Goal: Navigation & Orientation: Find specific page/section

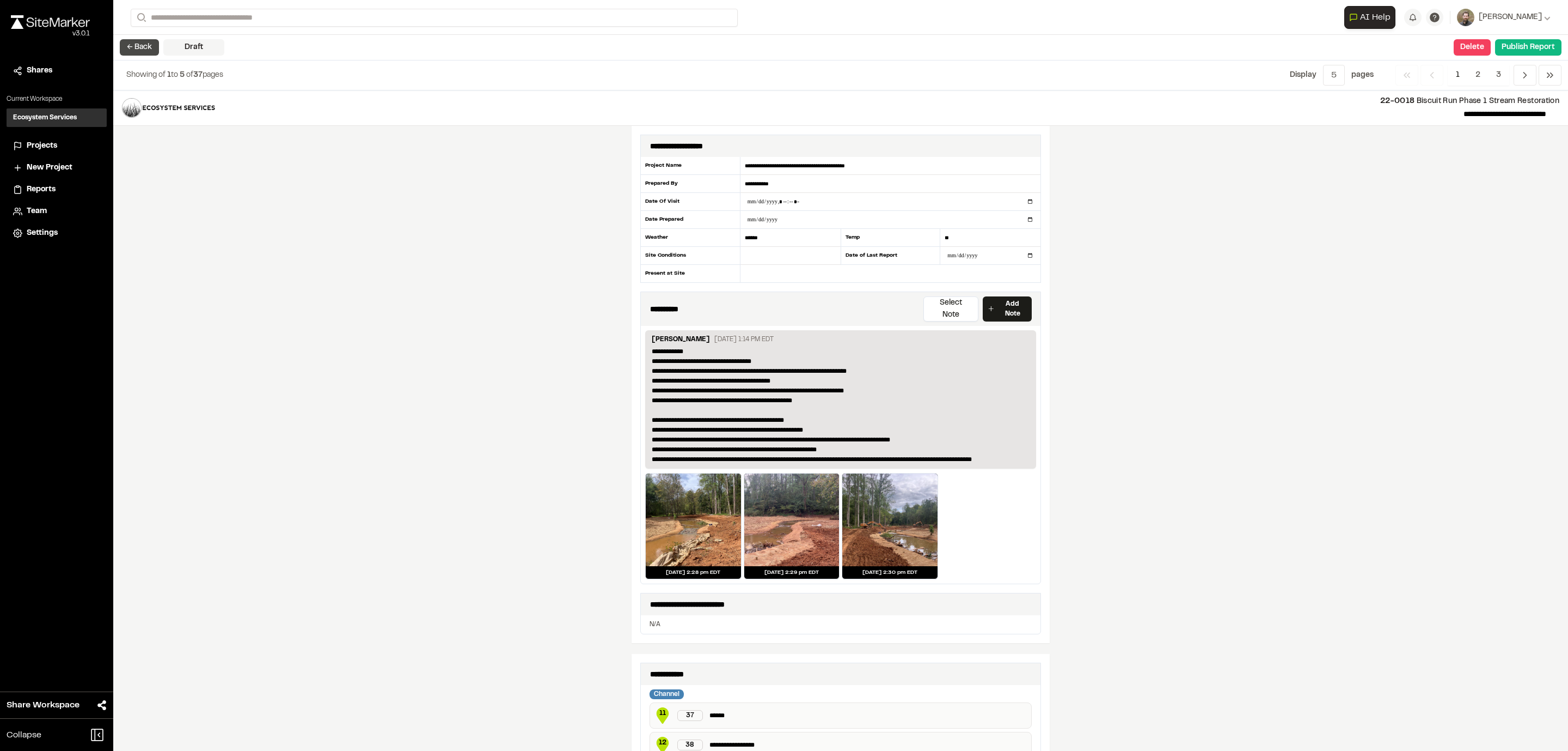
click at [138, 49] on button "← Back" at bounding box center [139, 47] width 39 height 16
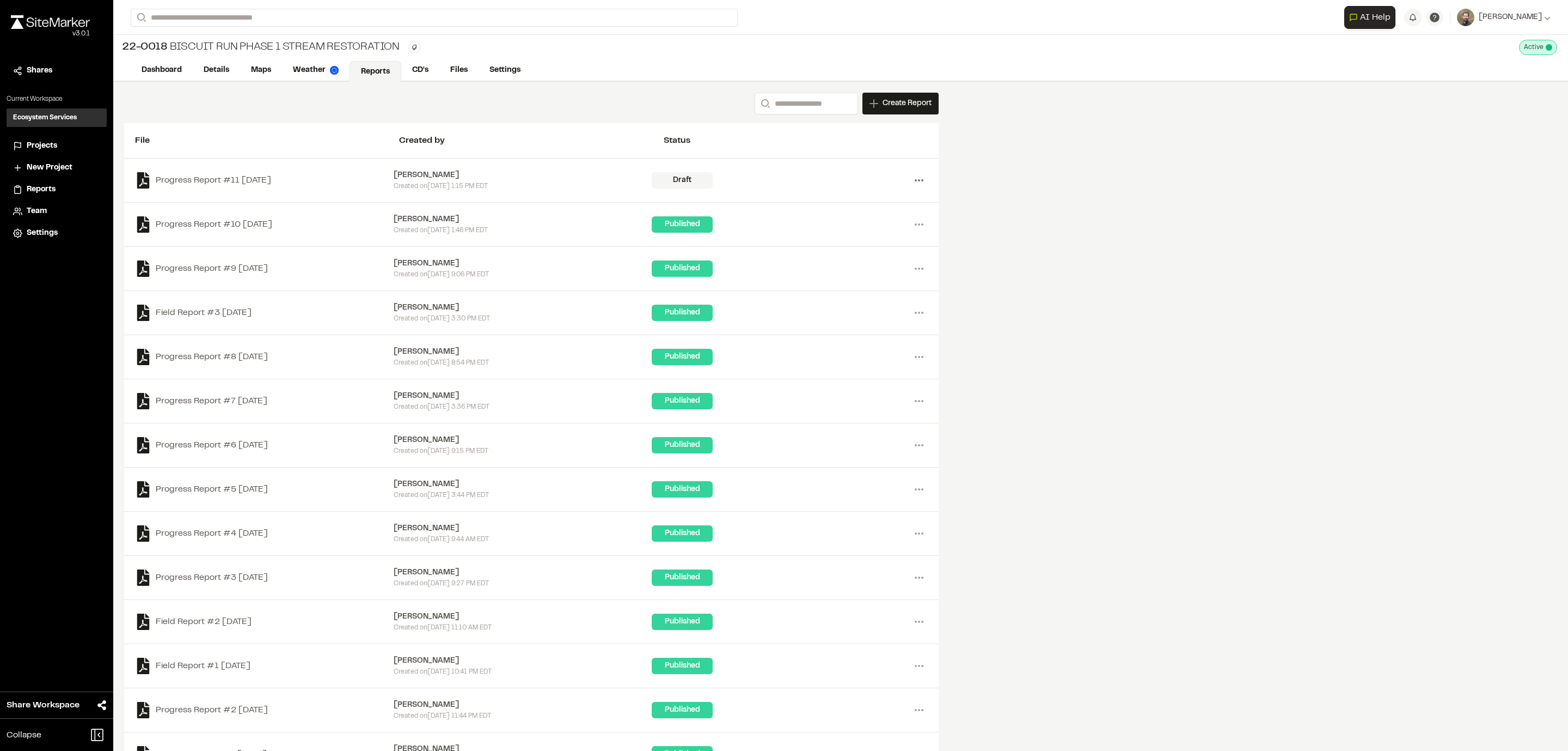
click at [922, 180] on circle at bounding box center [922, 180] width 2 height 2
click at [850, 199] on link "View" at bounding box center [880, 203] width 95 height 16
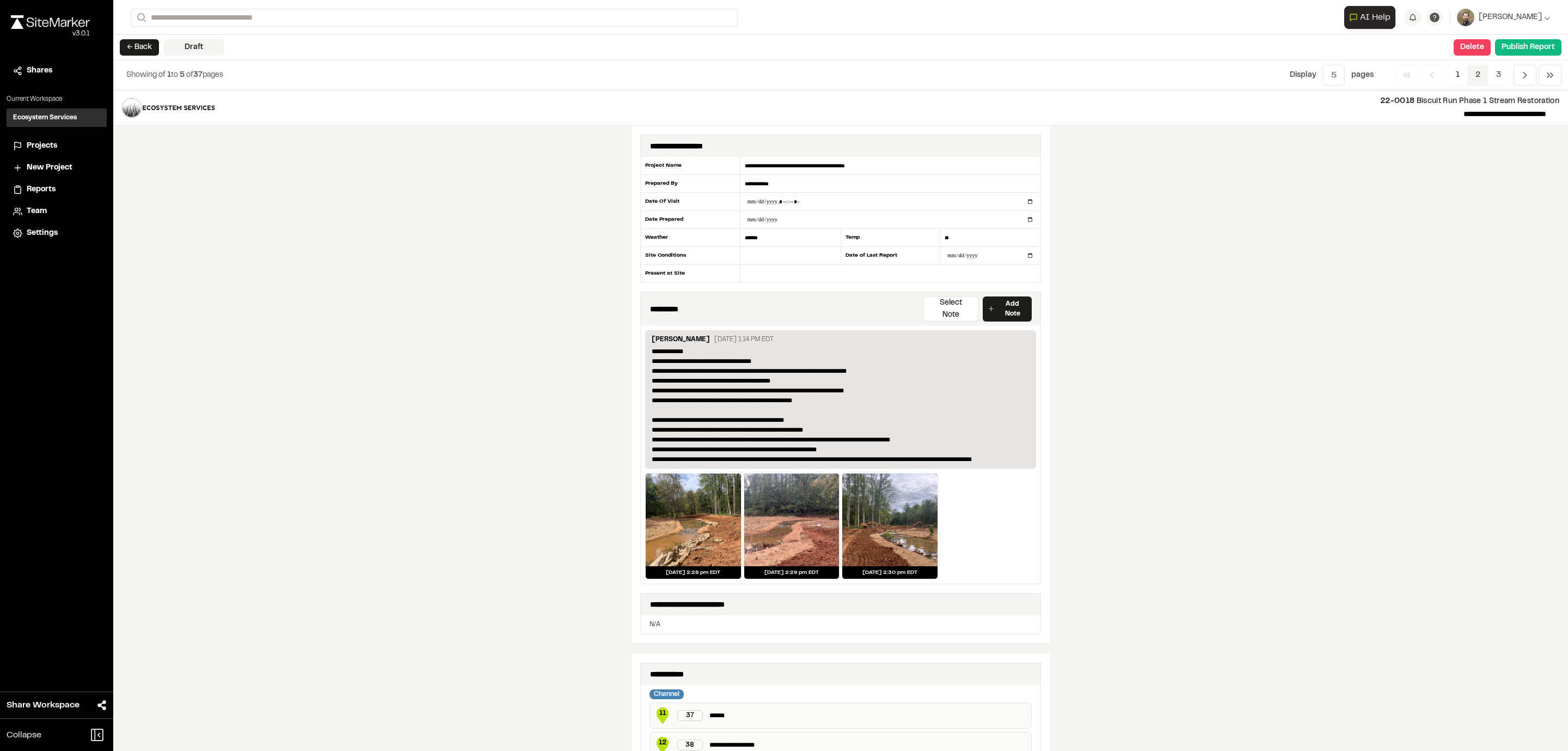
click at [1483, 78] on span "2" at bounding box center [1478, 75] width 21 height 21
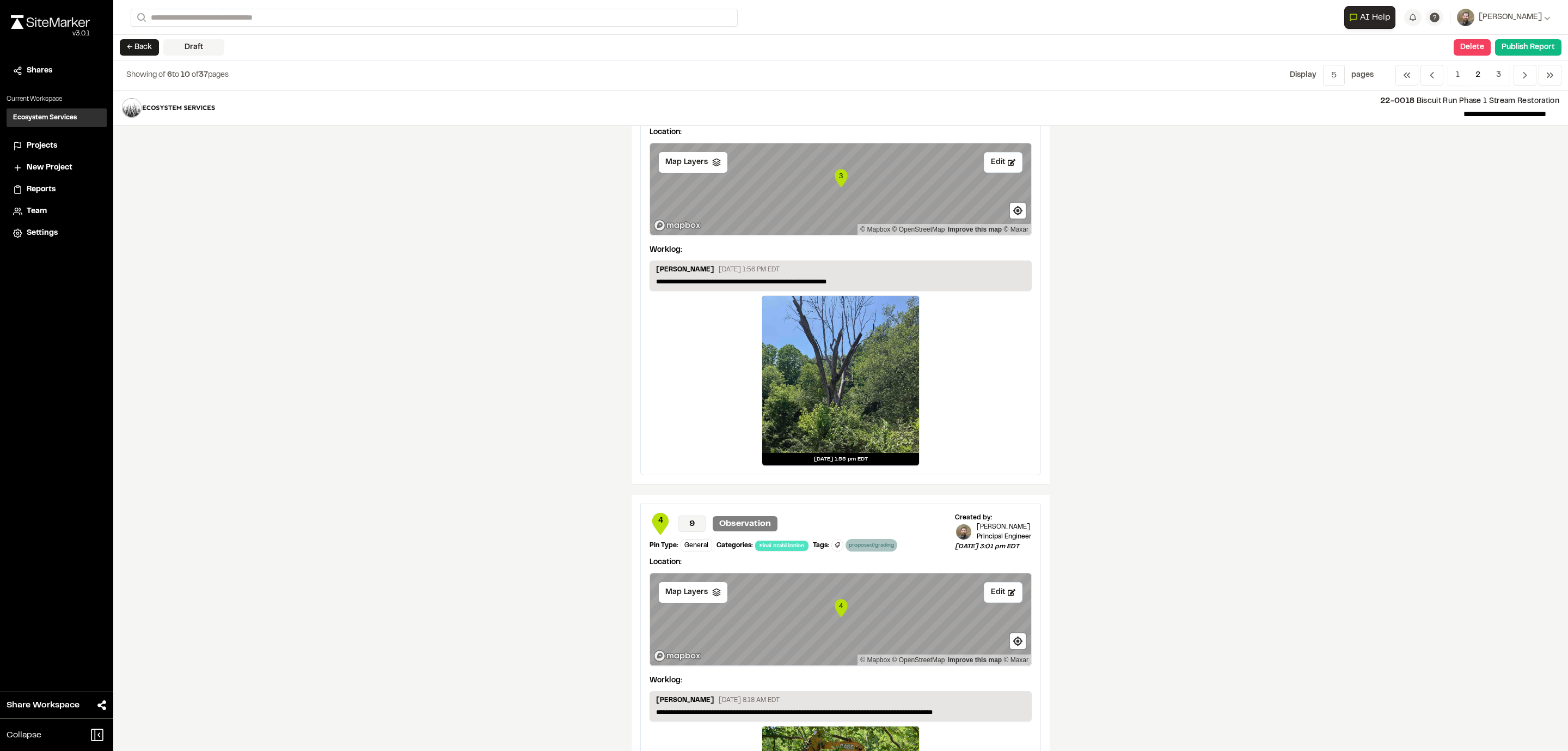
scroll to position [1632, 0]
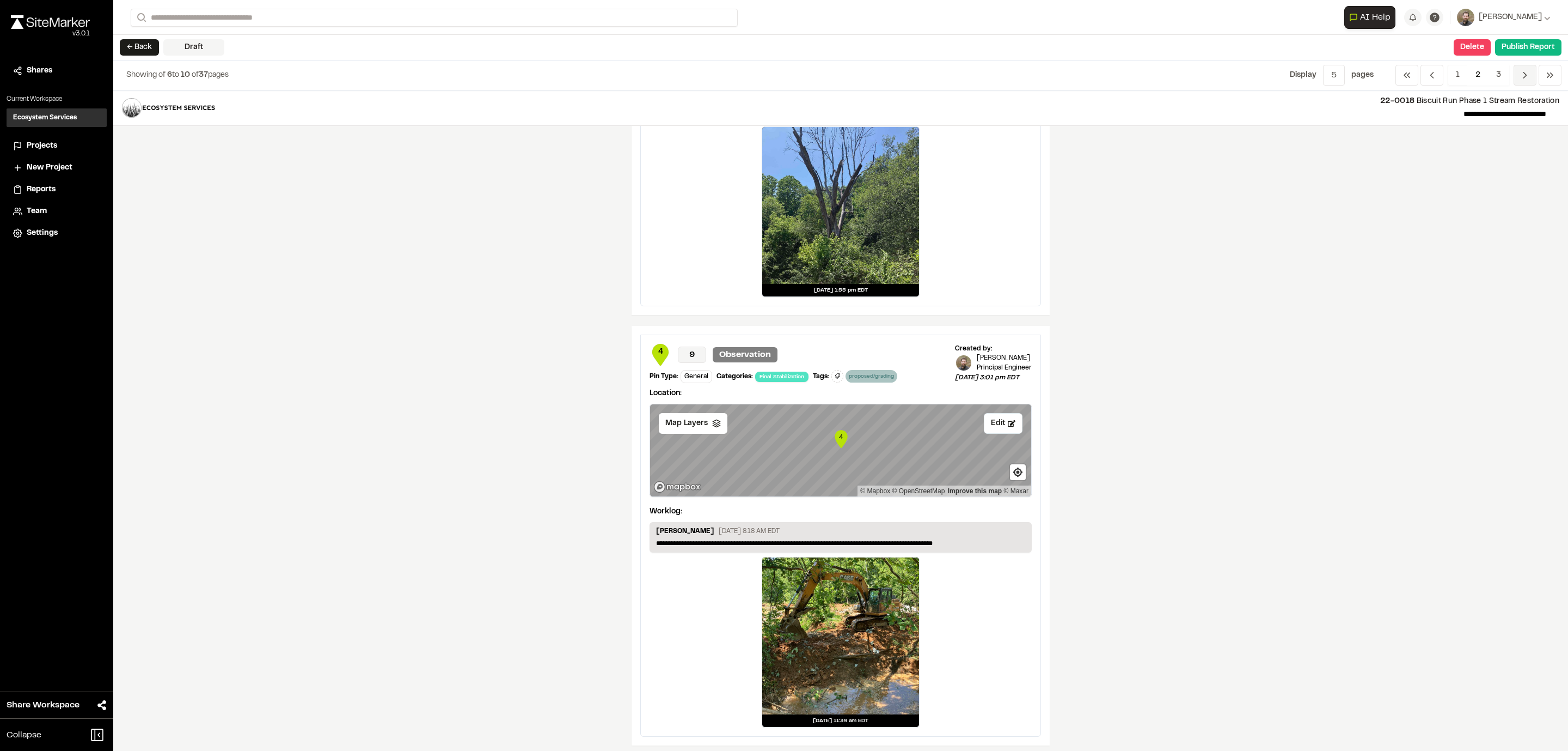
click at [1527, 74] on icon "Navigation" at bounding box center [1525, 75] width 11 height 11
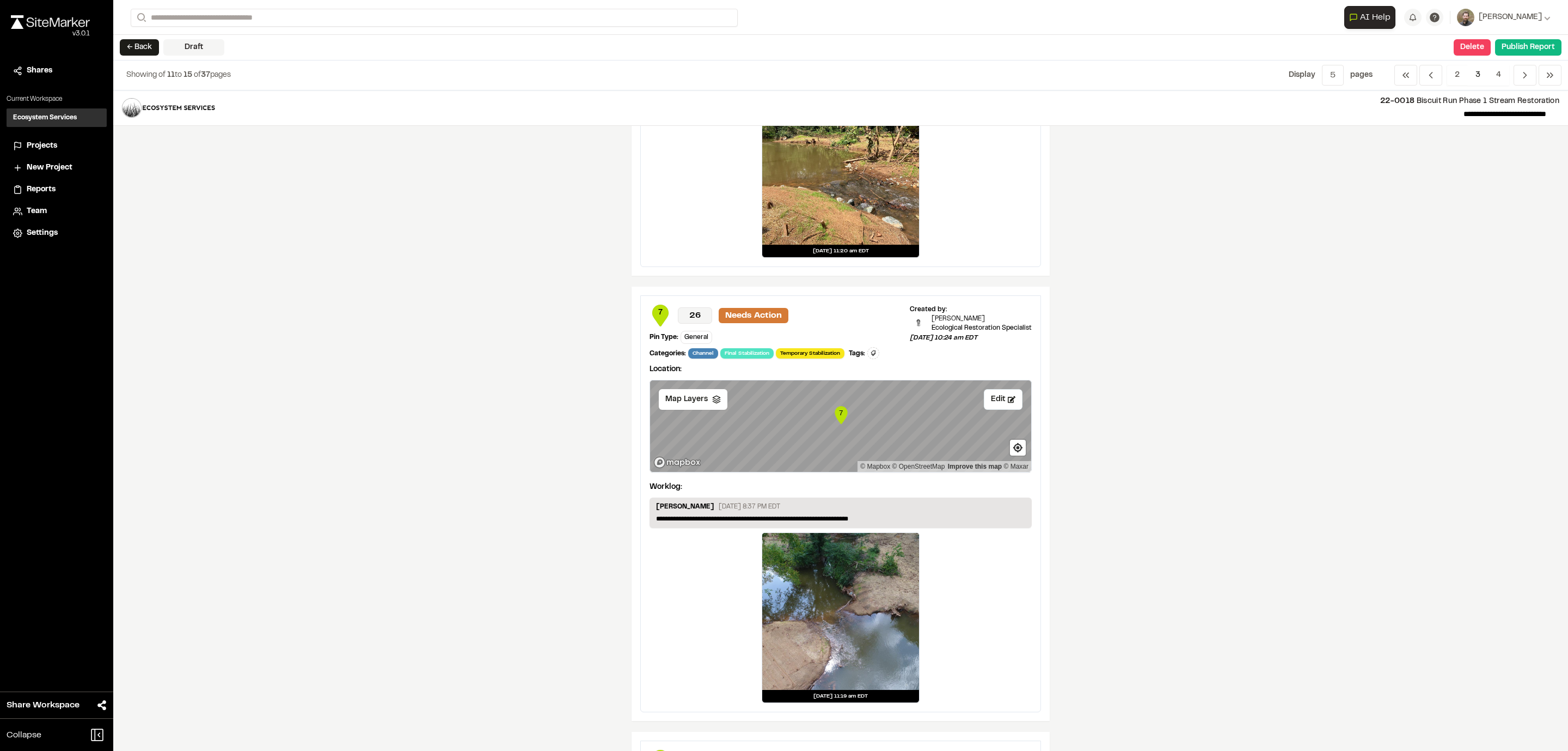
scroll to position [911, 0]
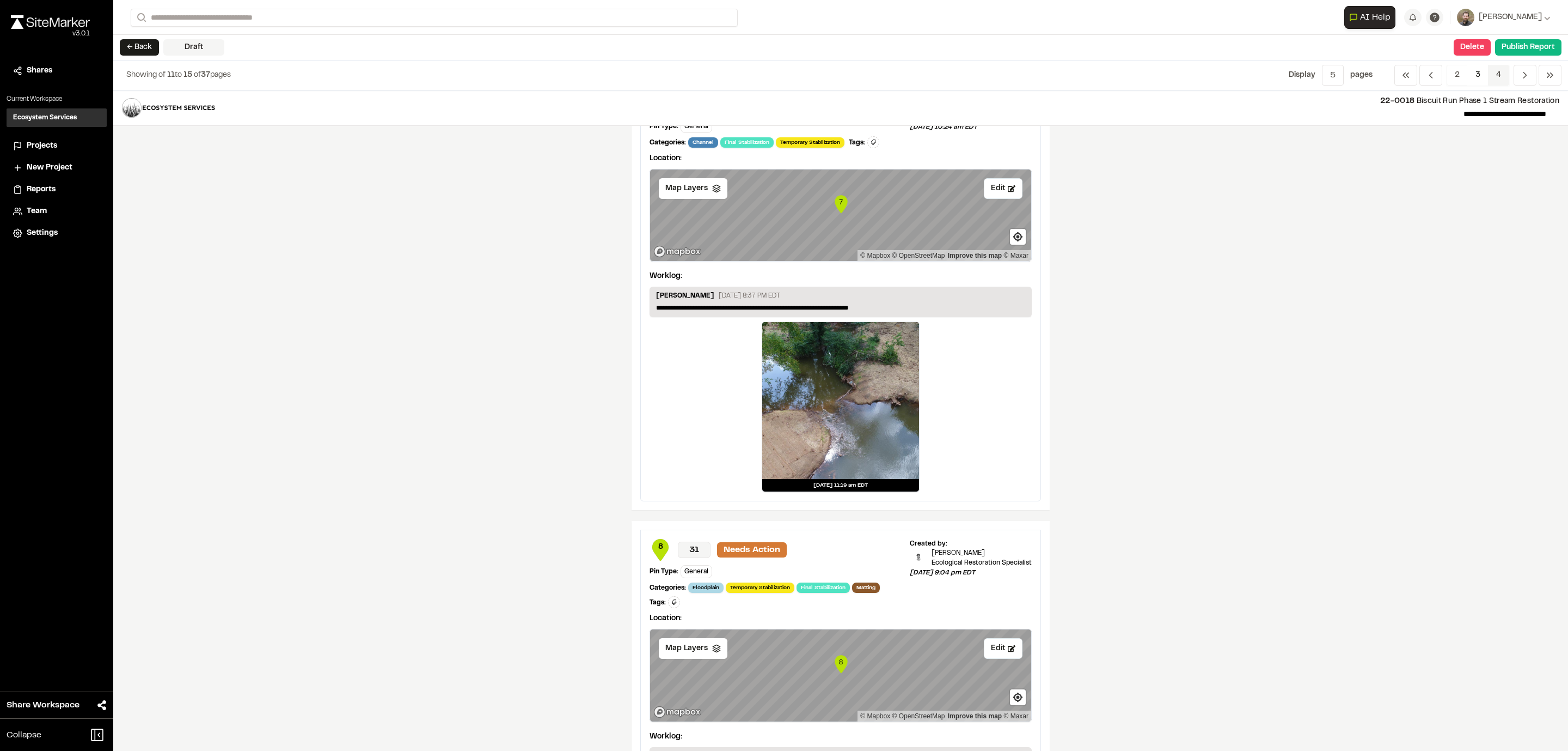
click at [1503, 77] on span "4" at bounding box center [1499, 75] width 21 height 21
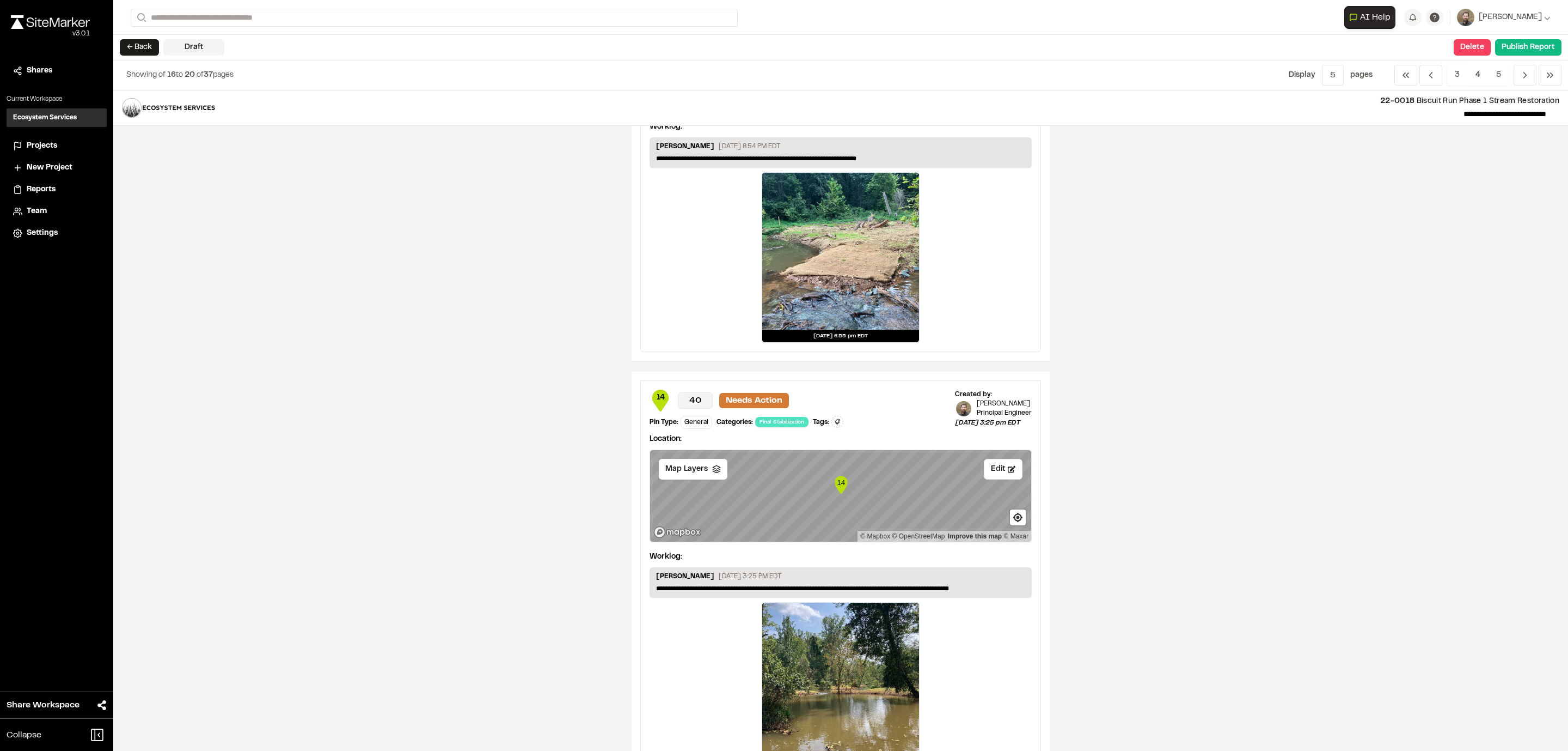
scroll to position [1550, 0]
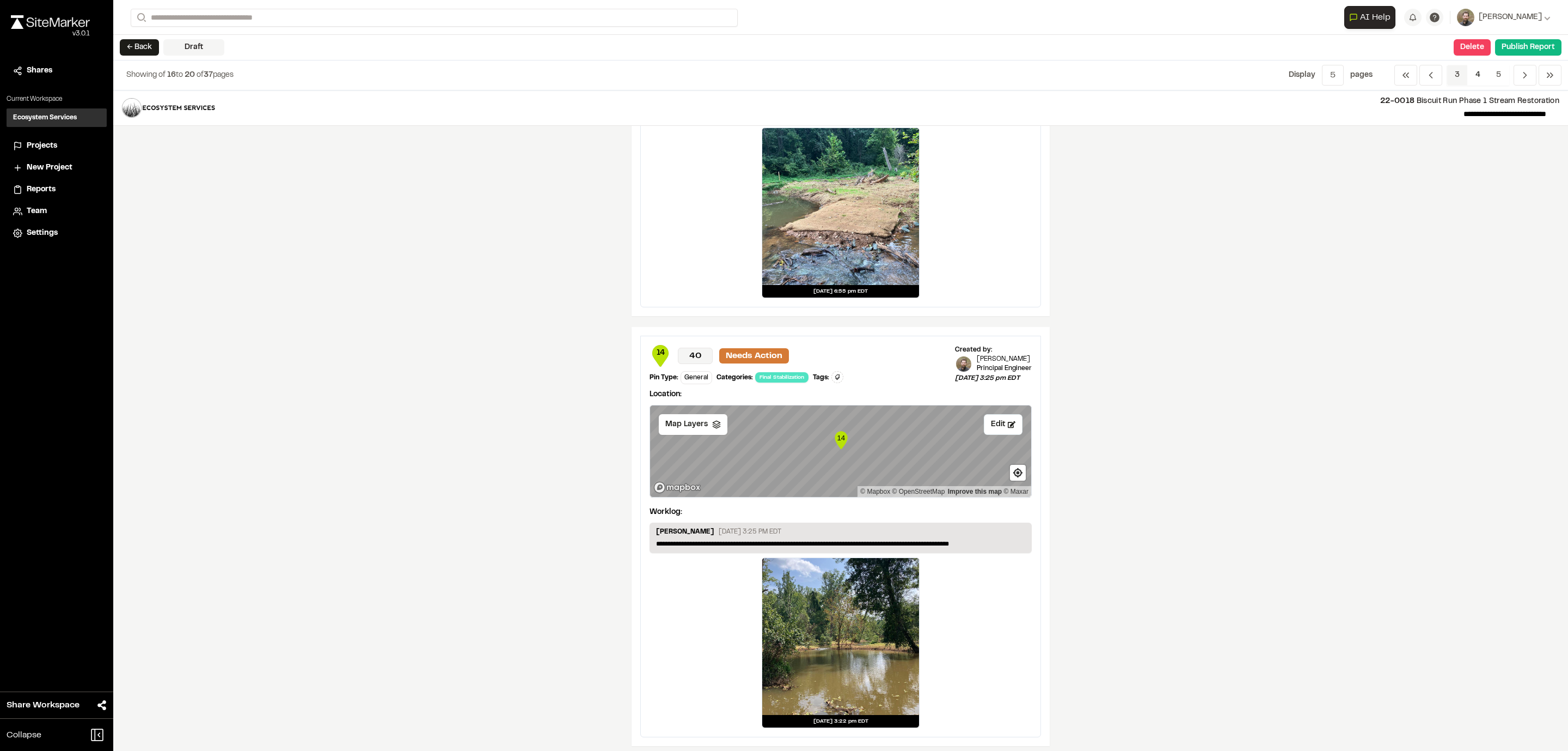
click at [1460, 73] on span "3" at bounding box center [1457, 75] width 21 height 21
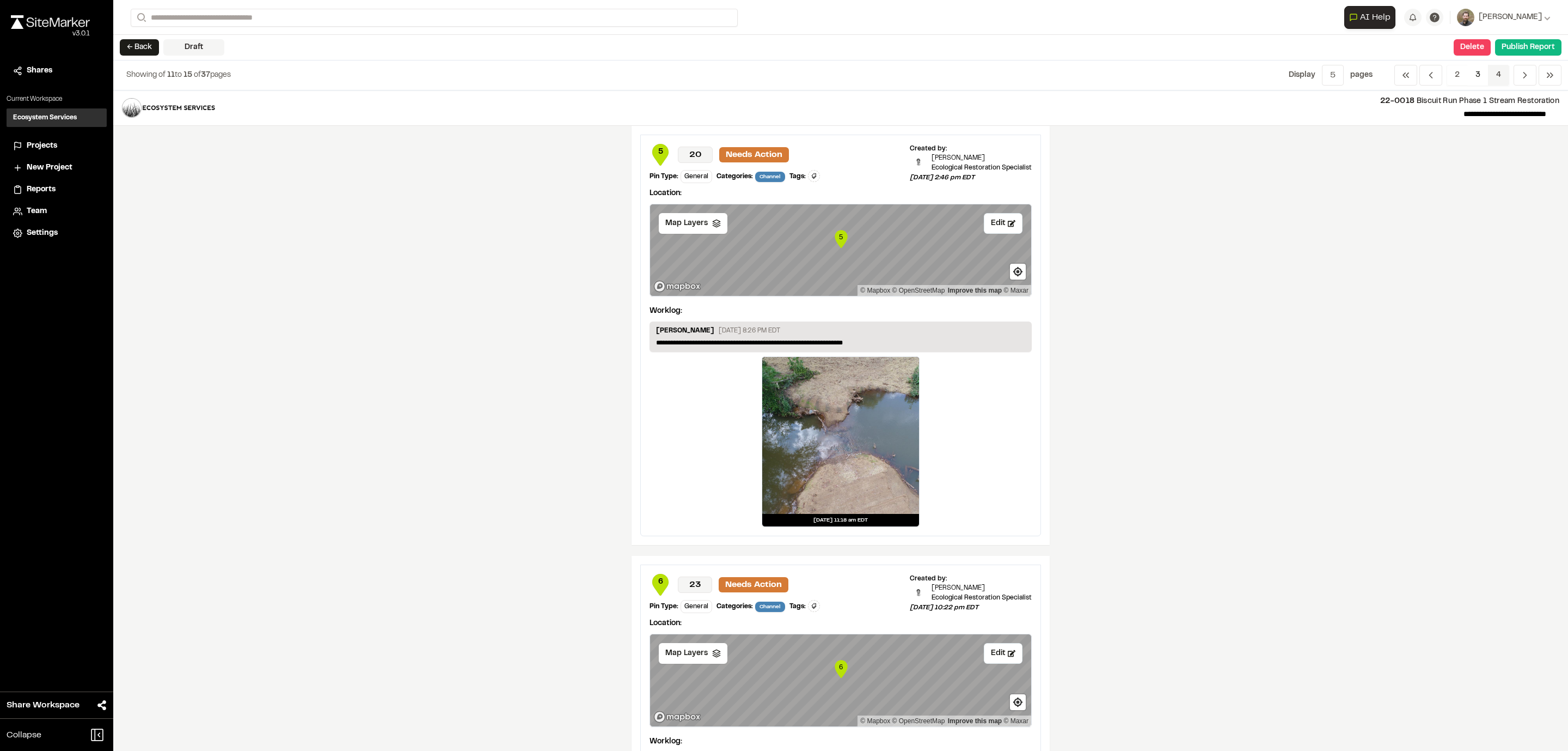
click at [1498, 75] on span "4" at bounding box center [1499, 75] width 21 height 21
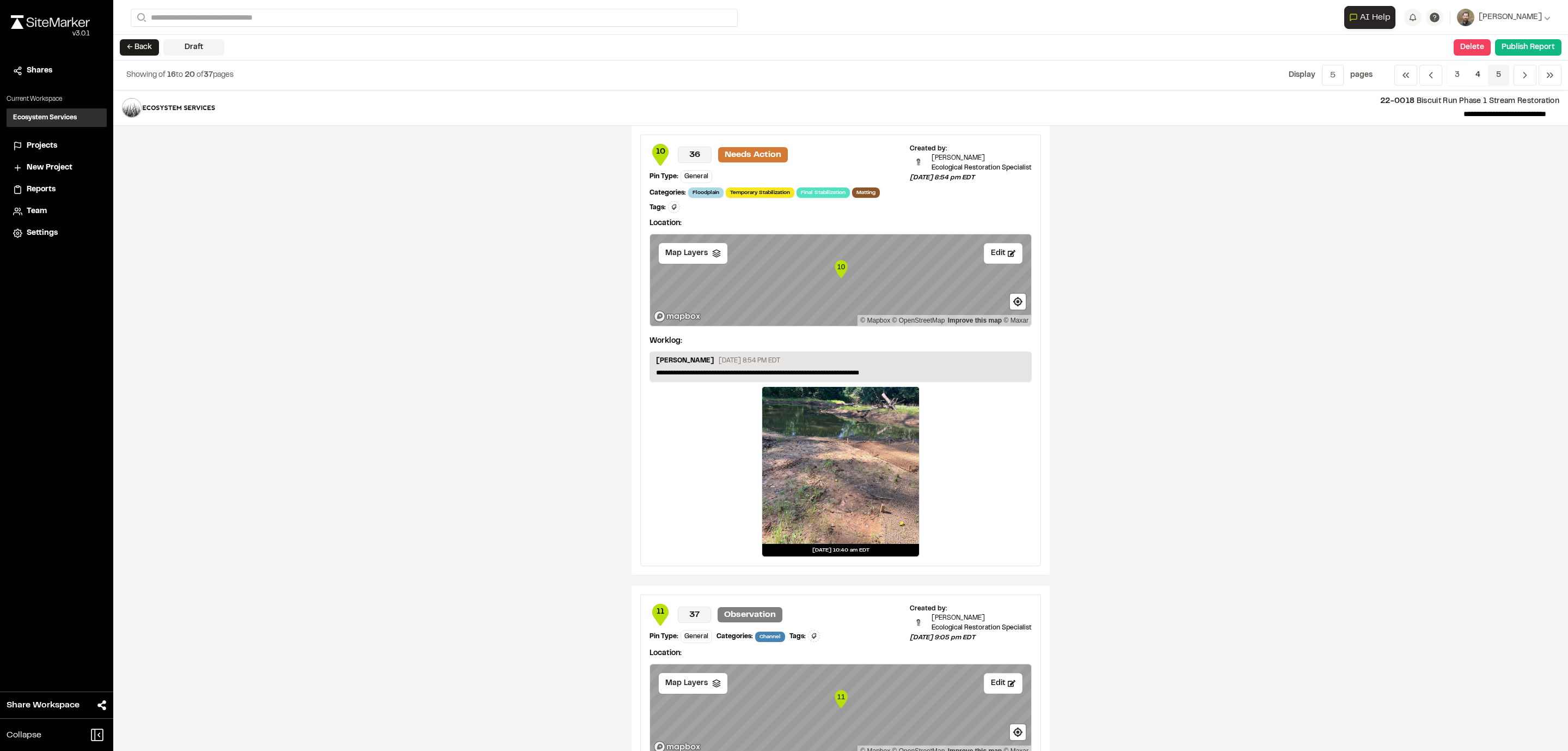
click at [1503, 72] on span "5" at bounding box center [1499, 75] width 21 height 21
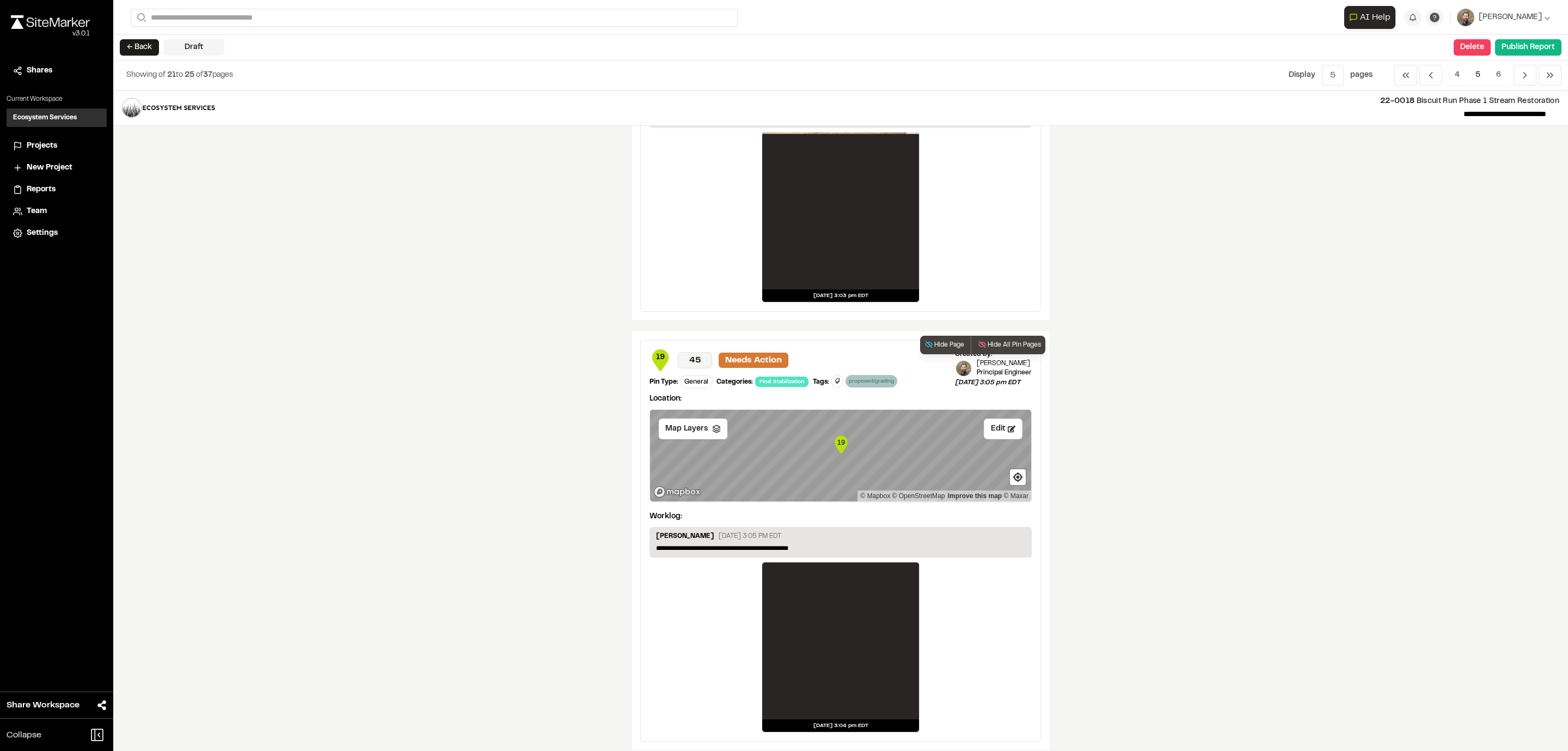
scroll to position [1520, 0]
